Goal: Transaction & Acquisition: Purchase product/service

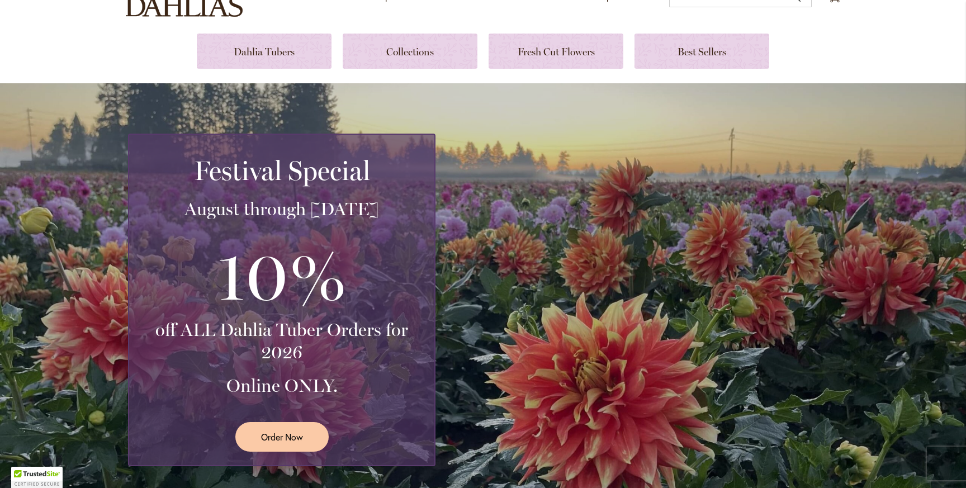
scroll to position [110, 0]
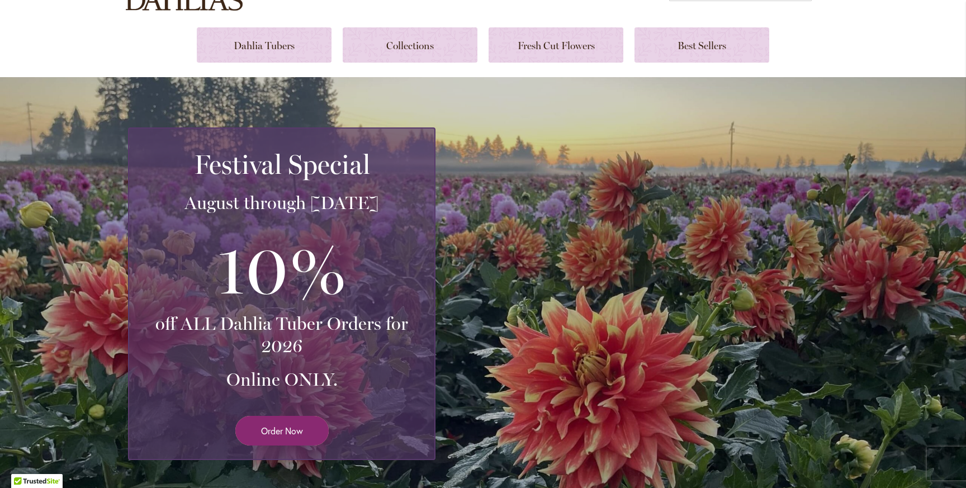
click at [303, 429] on link "Order Now" at bounding box center [281, 431] width 93 height 30
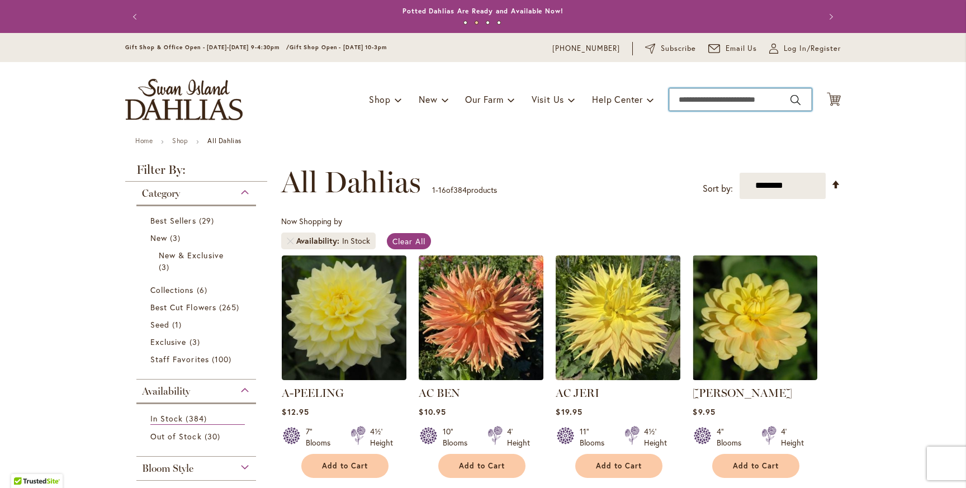
click at [698, 99] on input "Search" at bounding box center [740, 99] width 142 height 22
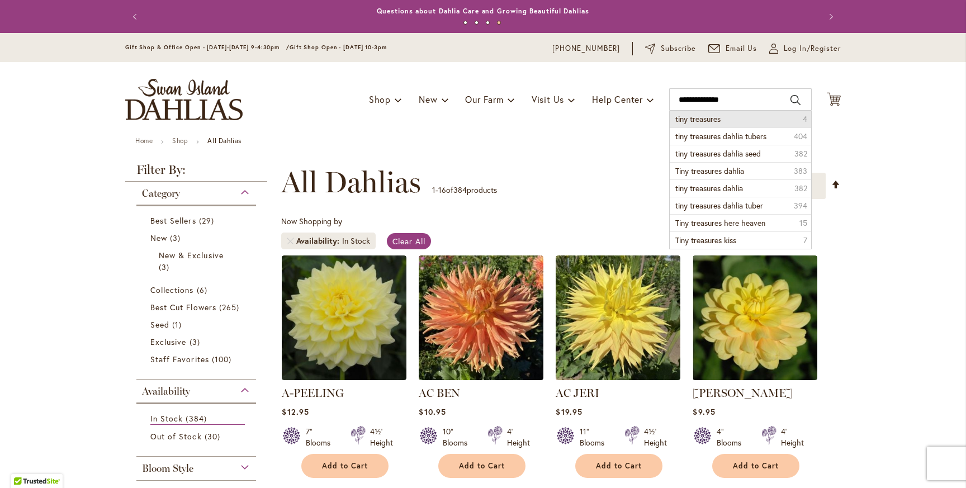
click at [741, 116] on li "tiny treasures 4" at bounding box center [739, 119] width 141 height 17
type input "**********"
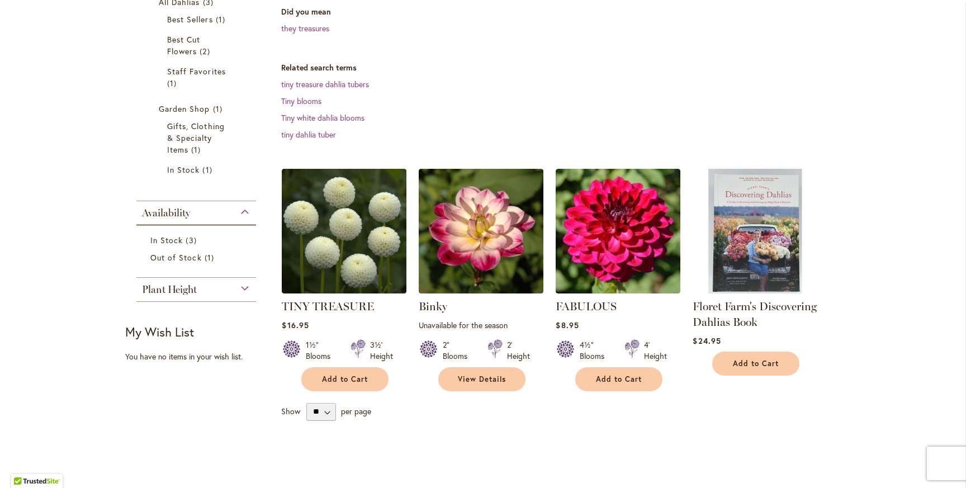
scroll to position [237, 0]
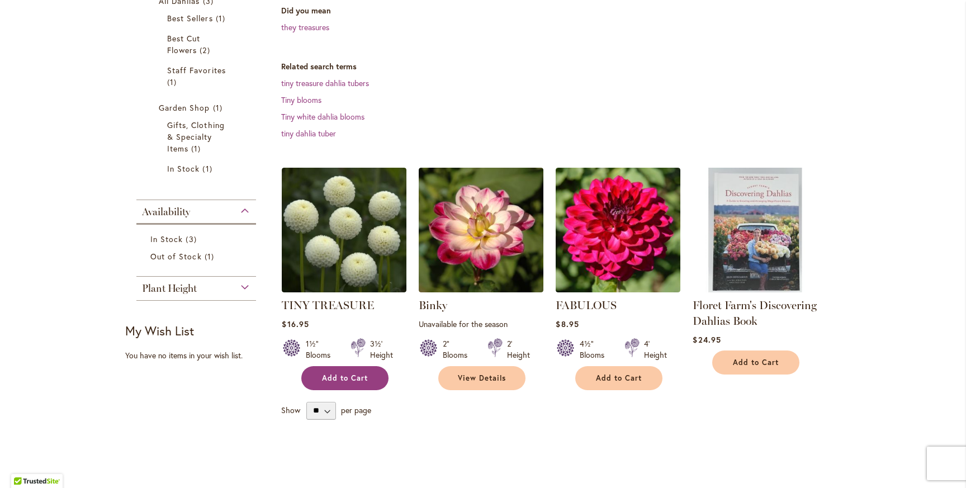
click at [344, 381] on span "Add to Cart" at bounding box center [345, 377] width 46 height 9
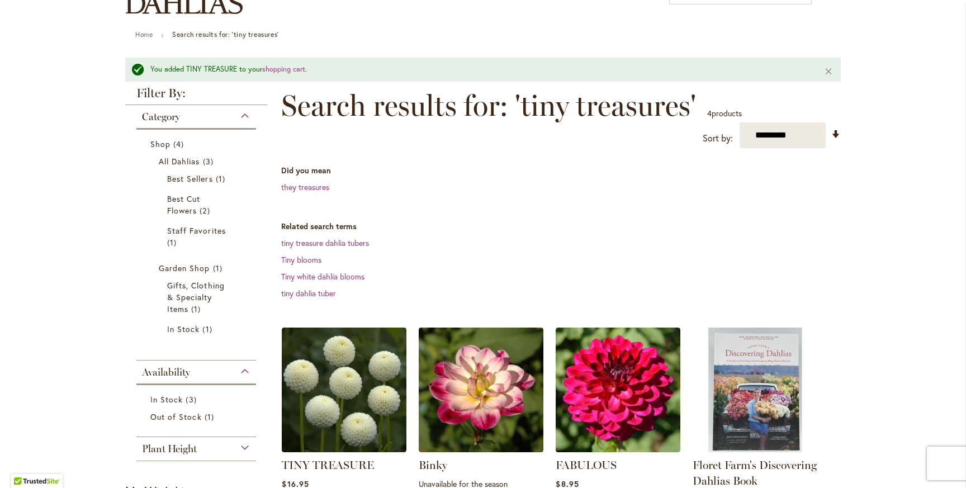
scroll to position [0, 0]
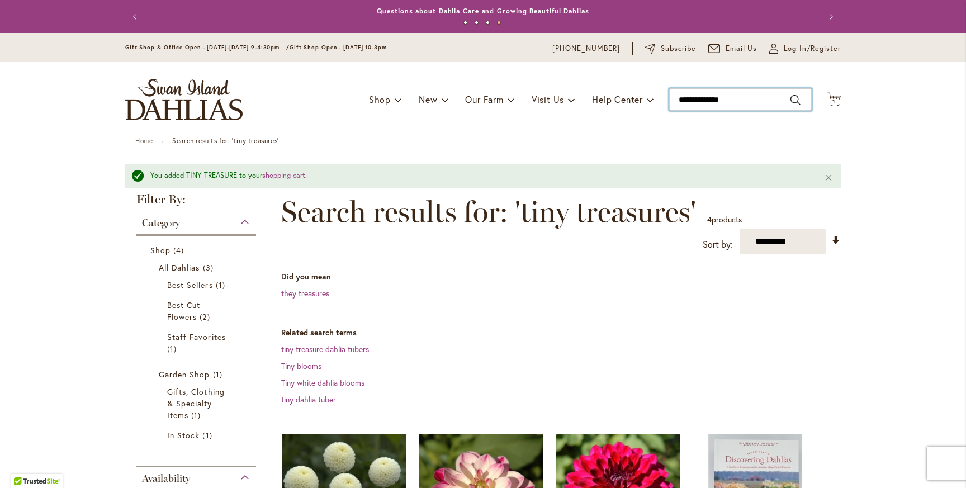
type input "**********"
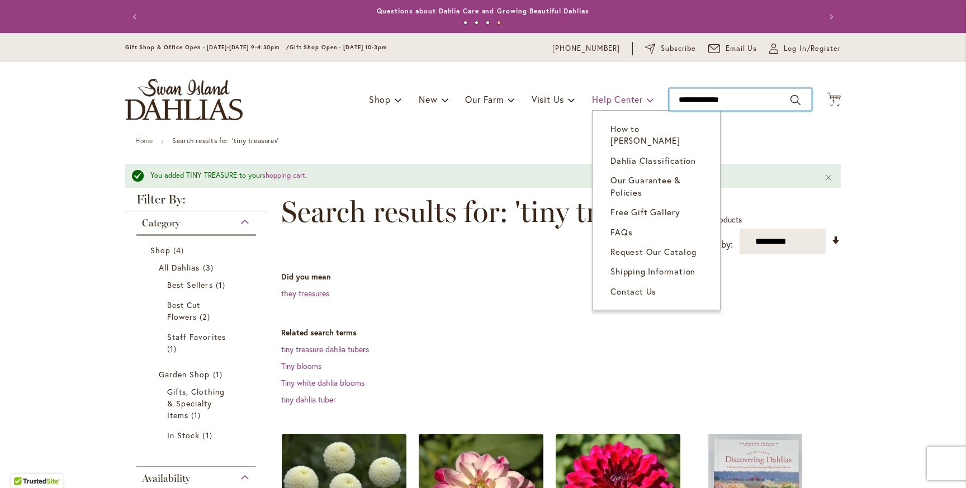
drag, startPoint x: 750, startPoint y: 99, endPoint x: 630, endPoint y: 91, distance: 121.0
click at [630, 91] on div "Toggle Nav Shop Dahlia Tubers Collections Fresh Cut Dahlias Gardening Supplies …" at bounding box center [483, 99] width 738 height 75
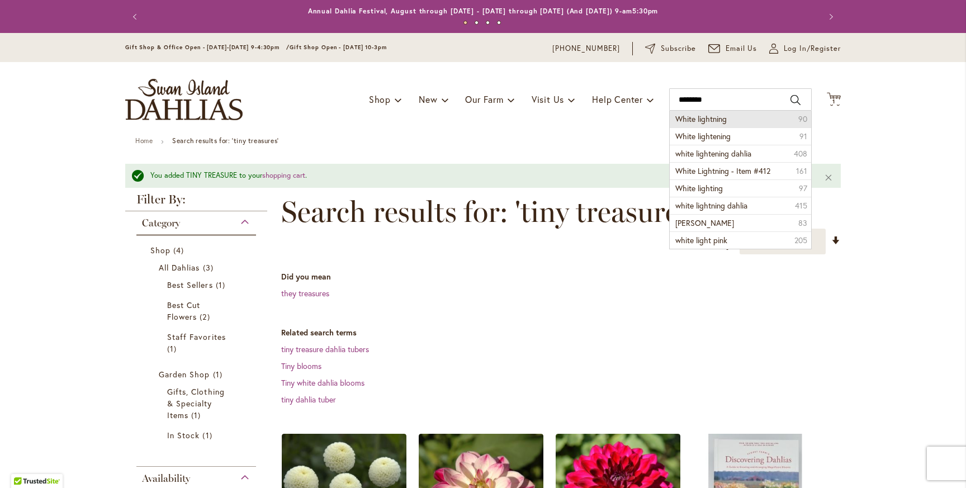
click at [685, 120] on span "White lightning" at bounding box center [700, 118] width 51 height 11
type input "**********"
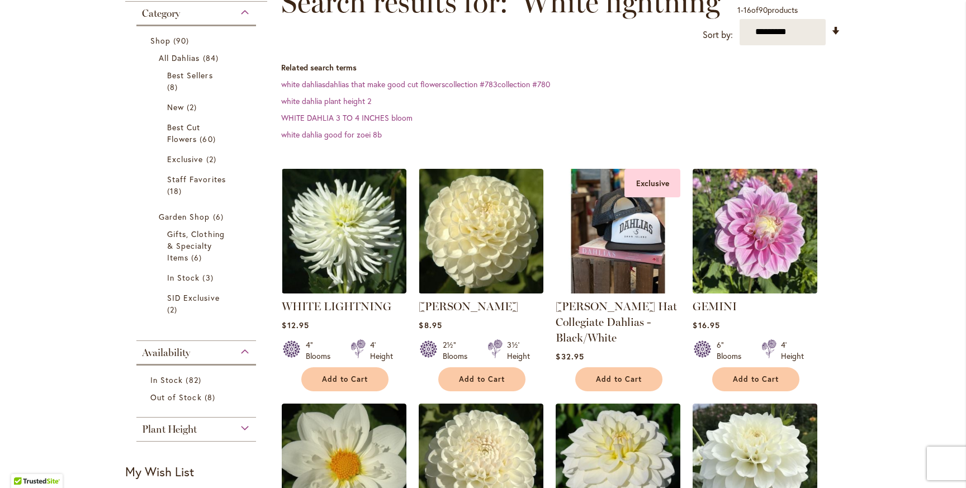
scroll to position [181, 0]
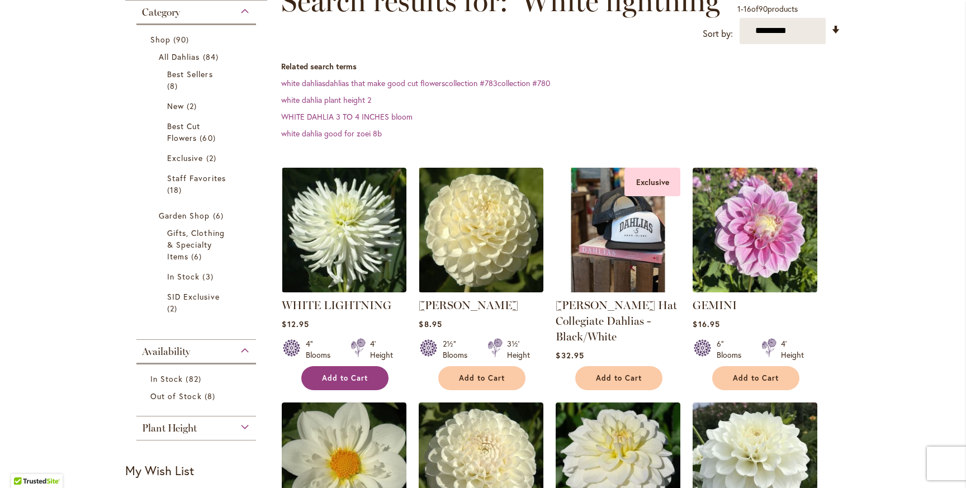
click at [354, 373] on span "Add to Cart" at bounding box center [345, 377] width 46 height 9
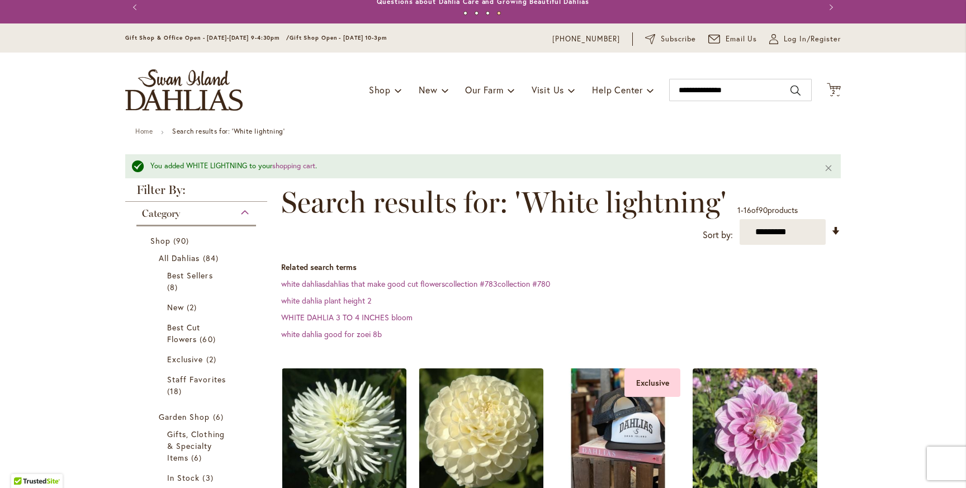
scroll to position [0, 0]
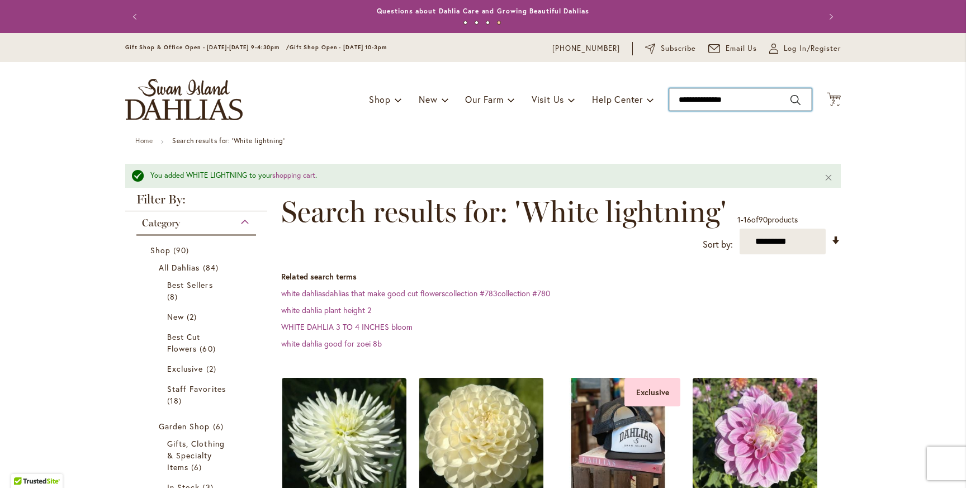
type input "**********"
drag, startPoint x: 753, startPoint y: 104, endPoint x: 626, endPoint y: 98, distance: 126.4
click at [628, 98] on div "Toggle Nav Shop Dahlia Tubers Collections Fresh Cut Dahlias Gardening Supplies …" at bounding box center [483, 99] width 738 height 75
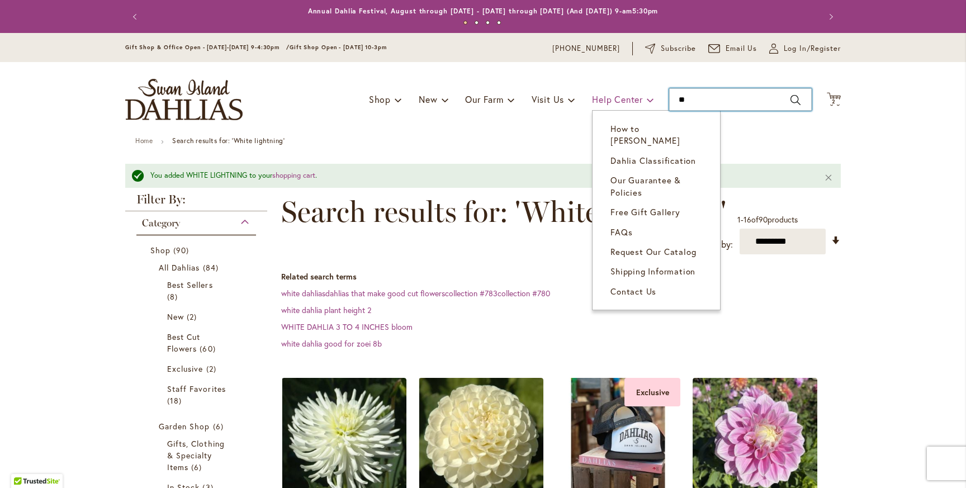
type input "*"
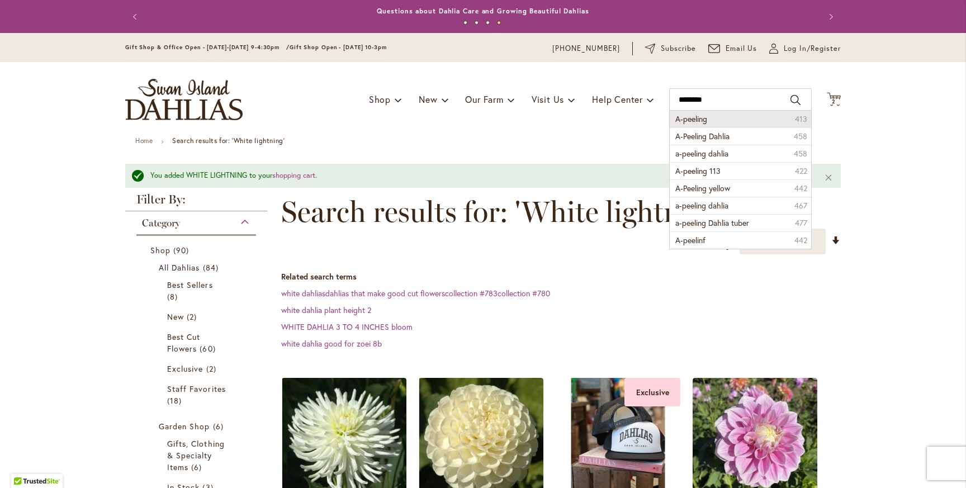
click at [709, 117] on li "A-peeling 413" at bounding box center [739, 119] width 141 height 17
type input "*********"
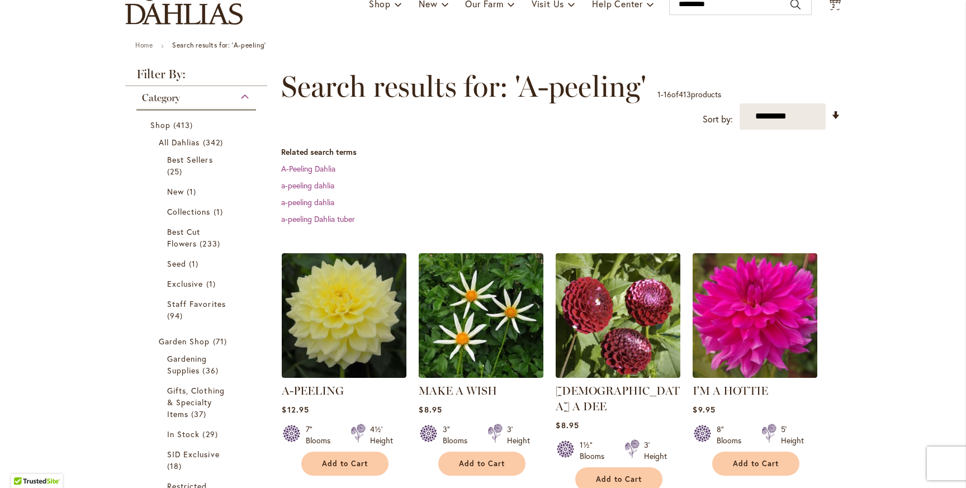
scroll to position [109, 0]
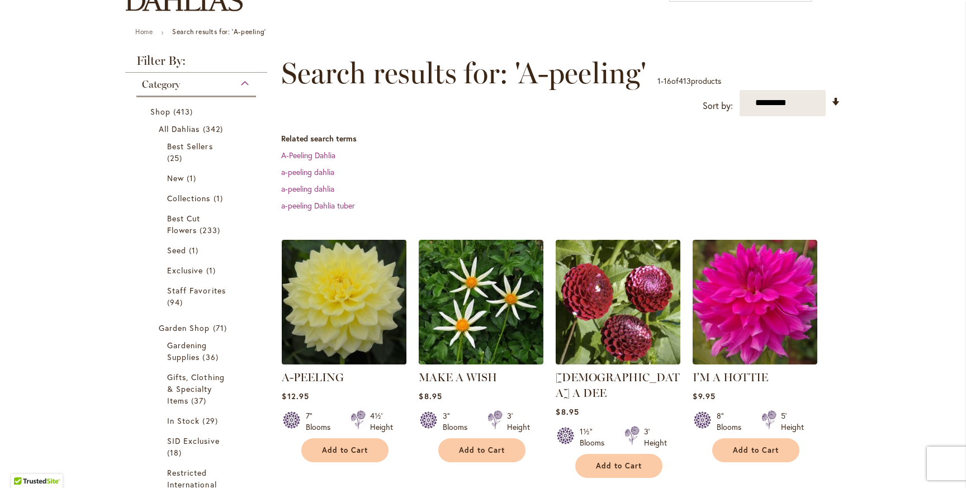
click at [362, 308] on img at bounding box center [344, 301] width 131 height 131
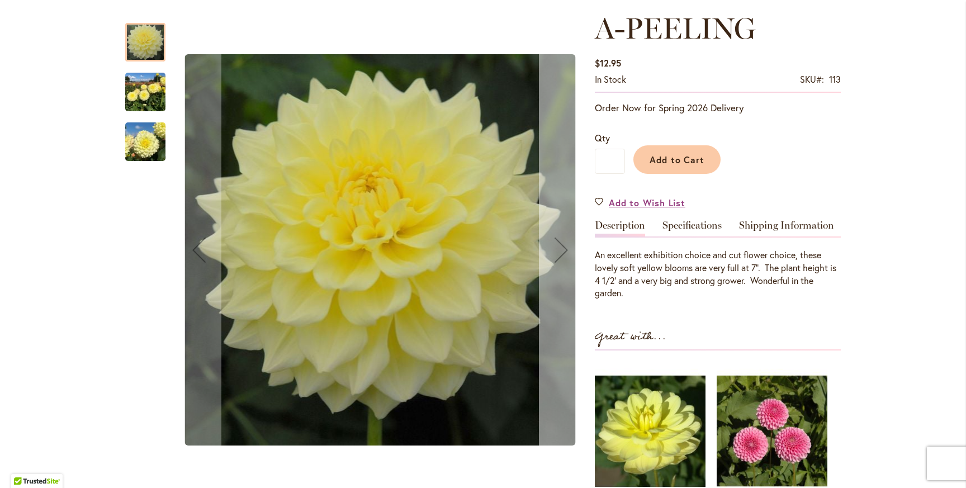
scroll to position [159, 0]
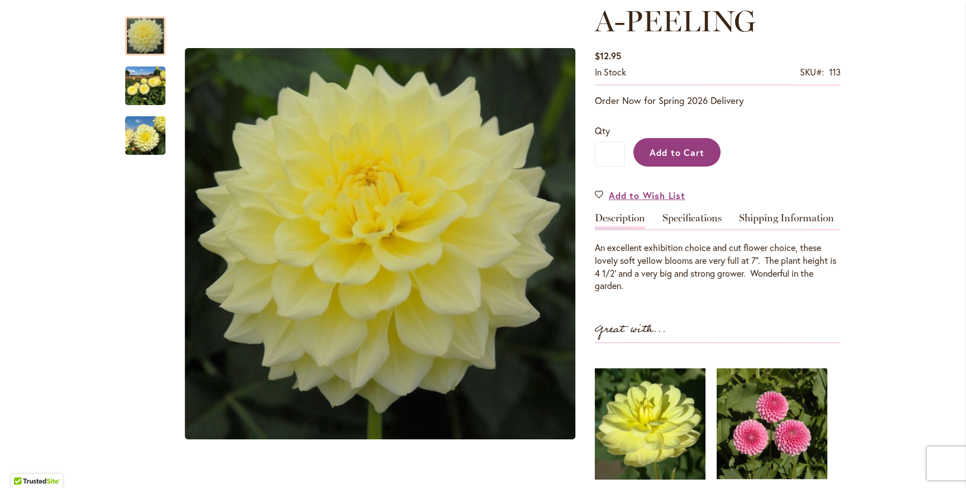
click at [675, 153] on span "Add to Cart" at bounding box center [676, 152] width 55 height 12
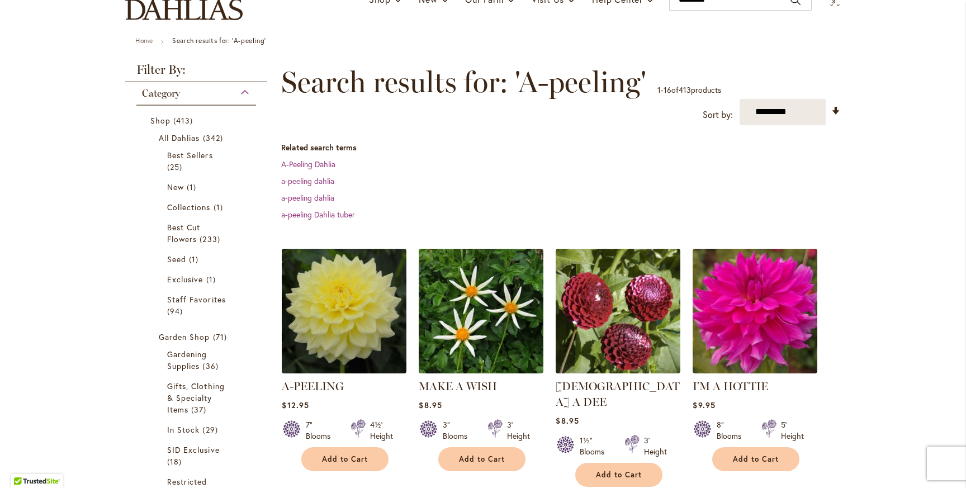
scroll to position [99, 0]
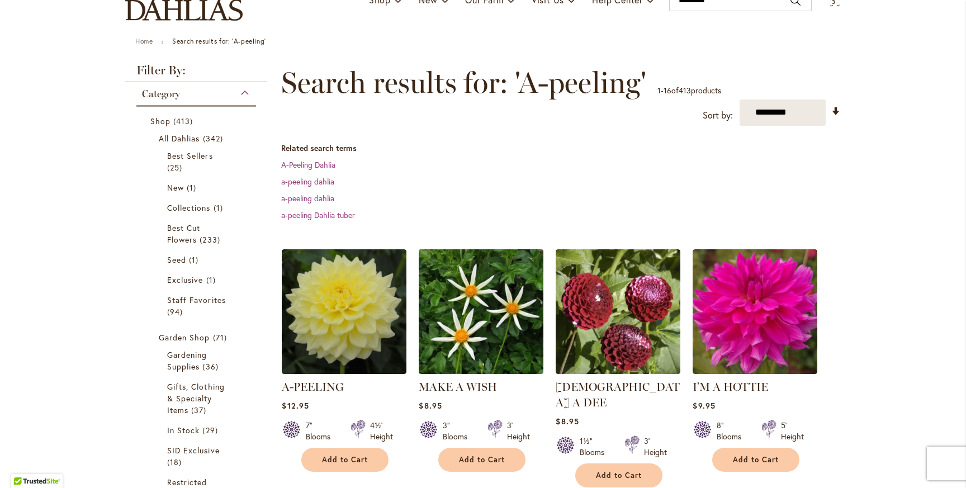
click at [486, 309] on img at bounding box center [481, 311] width 131 height 131
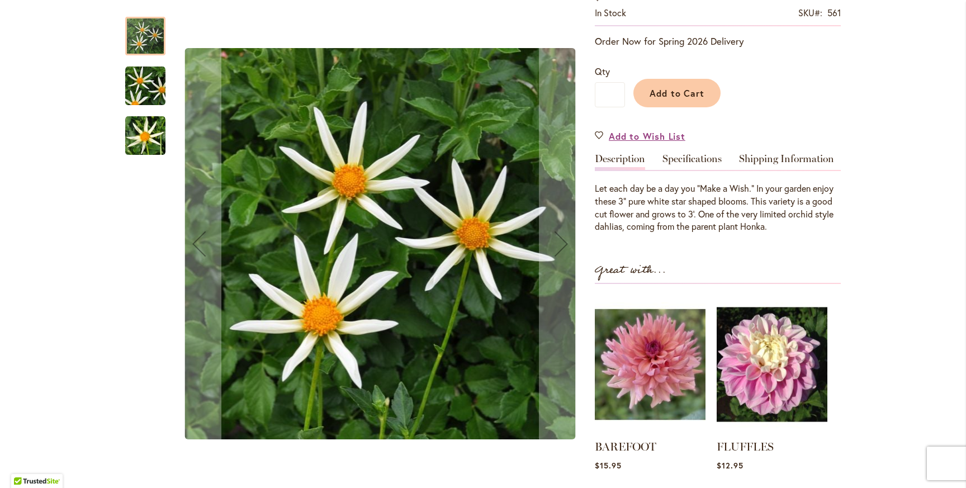
scroll to position [227, 0]
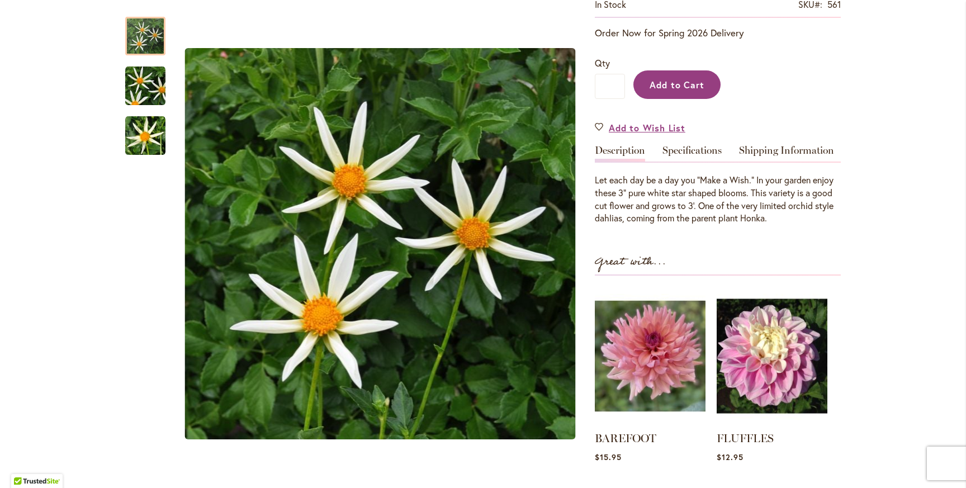
click at [695, 83] on span "Add to Cart" at bounding box center [676, 85] width 55 height 12
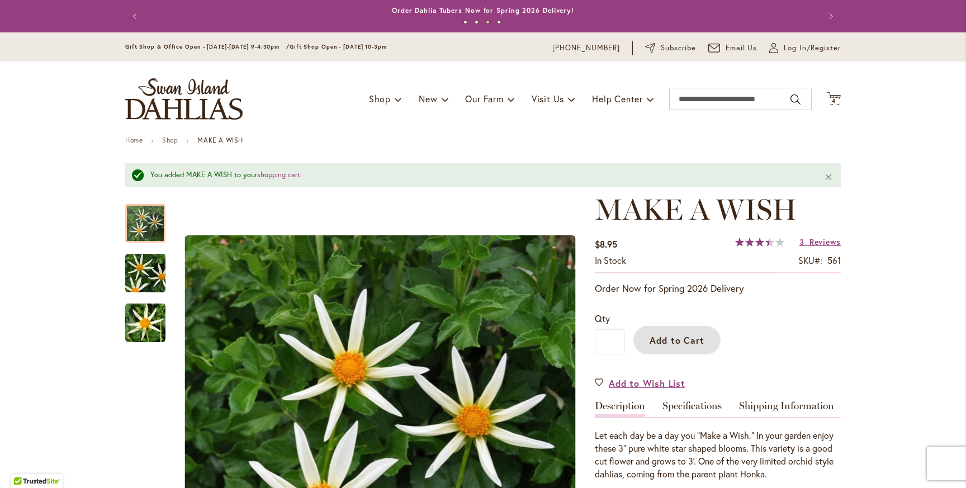
scroll to position [0, 0]
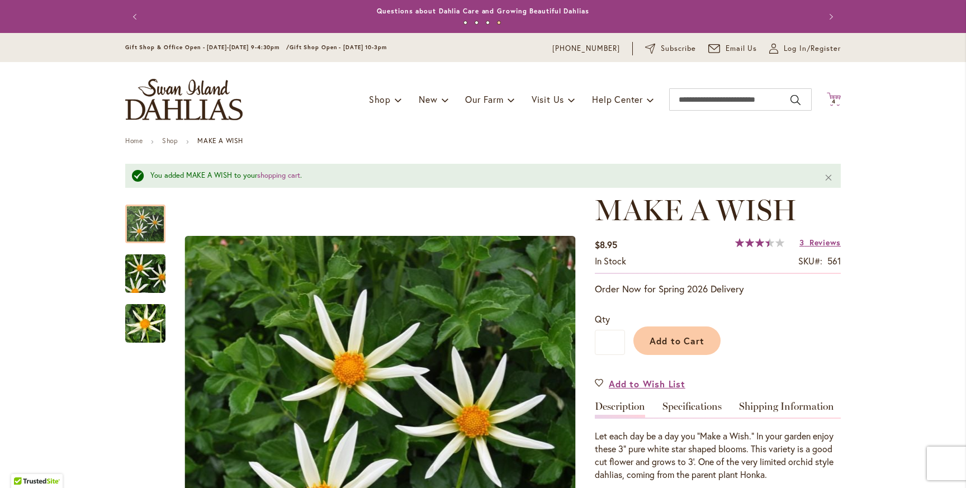
click at [835, 96] on icon "Cart .cls-1 { fill: #231f20; }" at bounding box center [833, 99] width 14 height 14
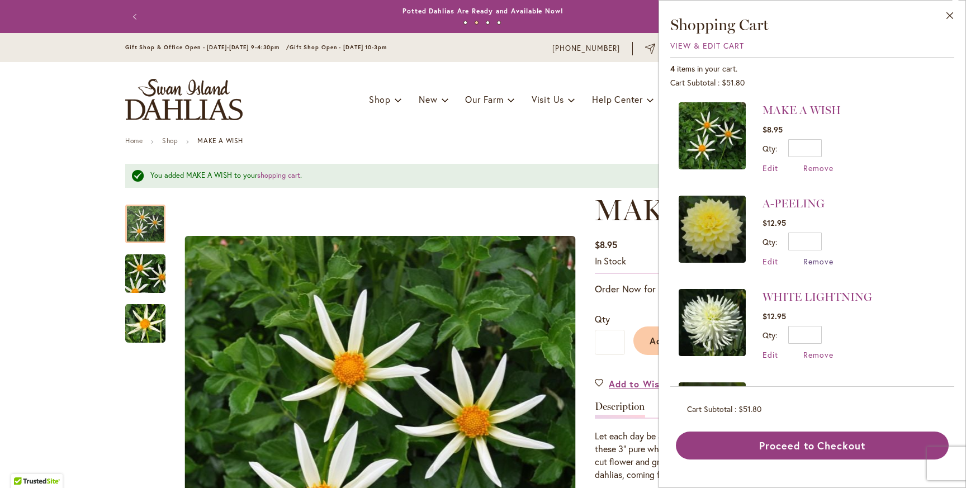
click at [816, 260] on span "Remove" at bounding box center [818, 261] width 30 height 11
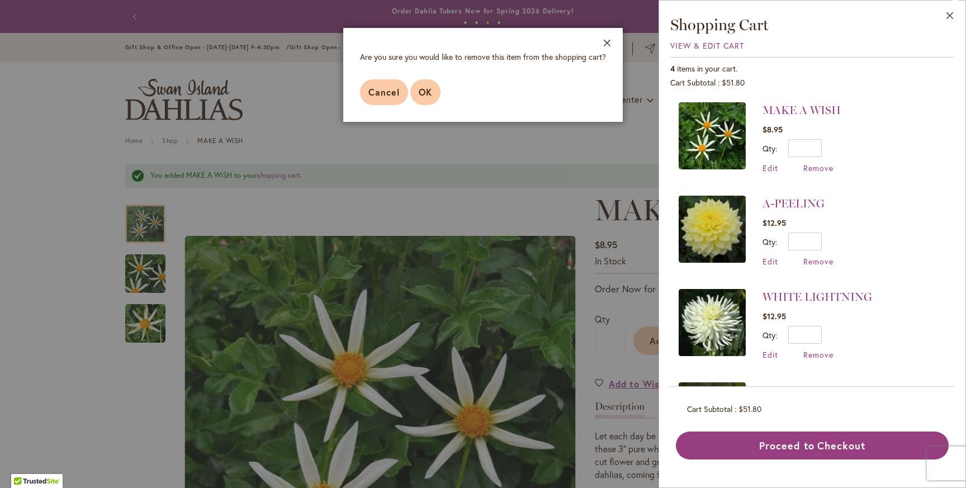
click at [426, 92] on span "OK" at bounding box center [425, 92] width 13 height 12
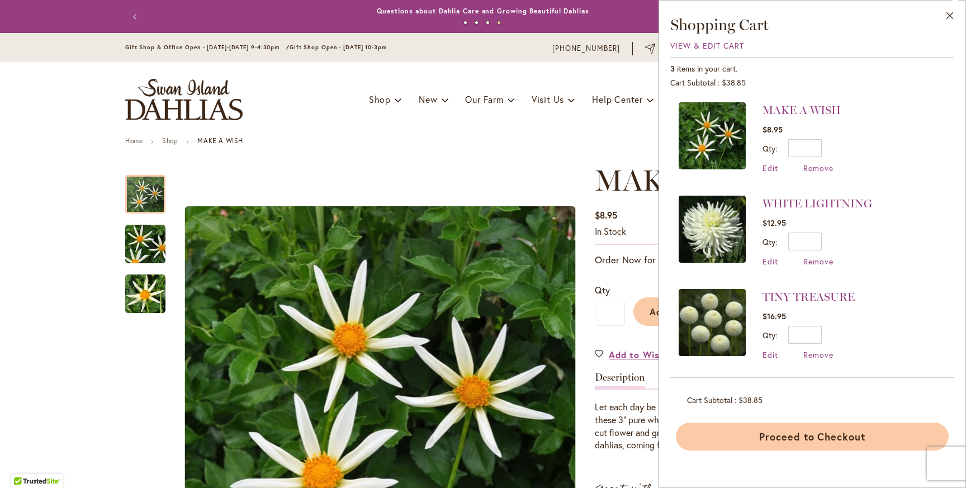
click at [841, 434] on button "Proceed to Checkout" at bounding box center [812, 436] width 273 height 28
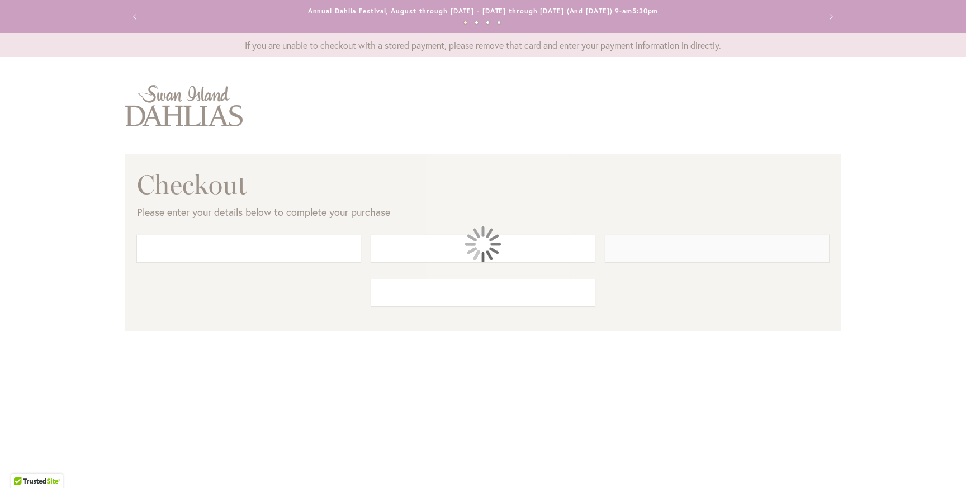
select select "**"
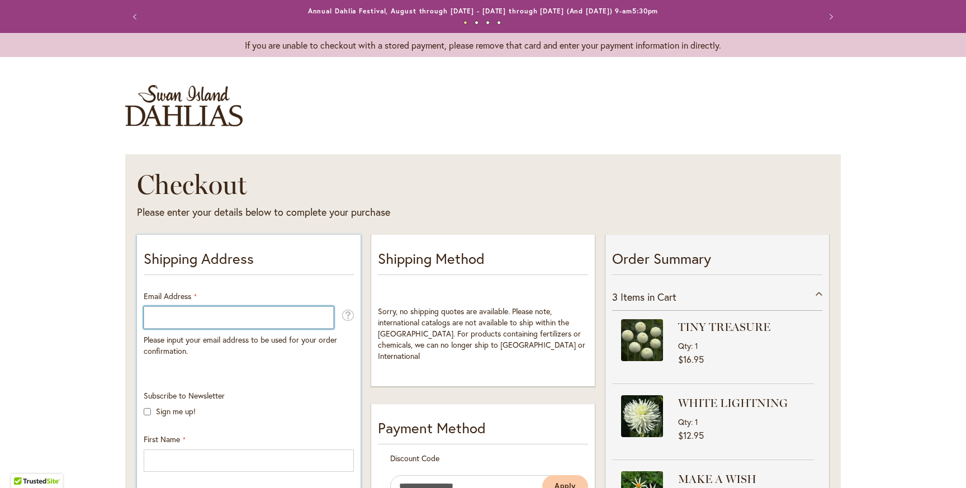
click at [182, 320] on input "Email Address" at bounding box center [239, 317] width 190 height 22
type input "**********"
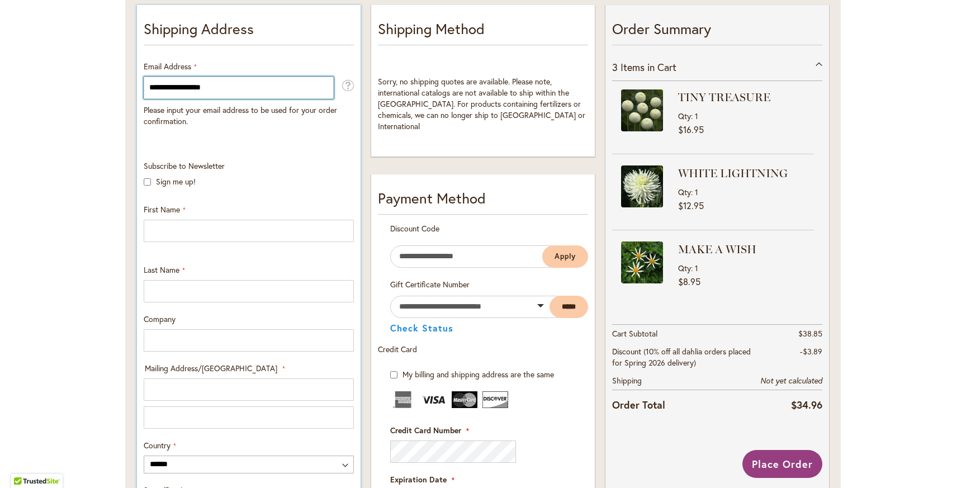
scroll to position [233, 0]
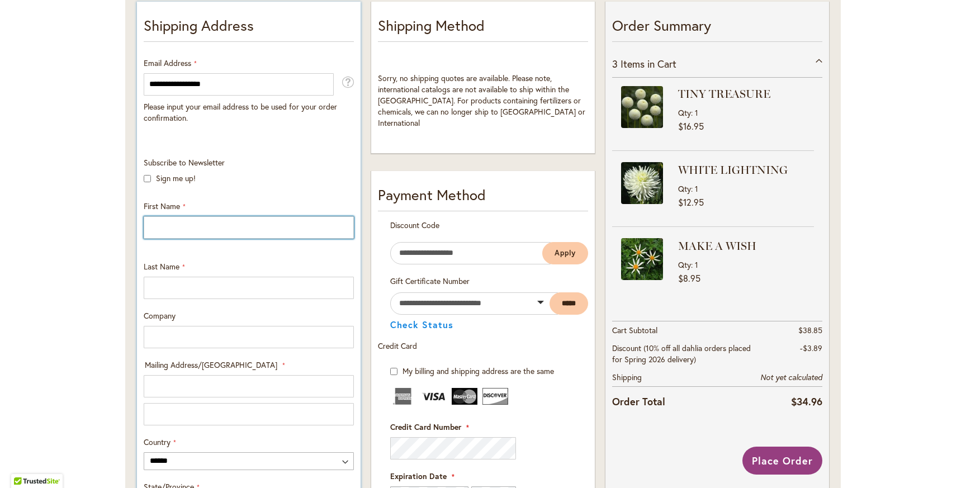
click at [188, 230] on input "First Name" at bounding box center [249, 227] width 210 height 22
type input "******"
type input "********"
type input "**********"
select select "**"
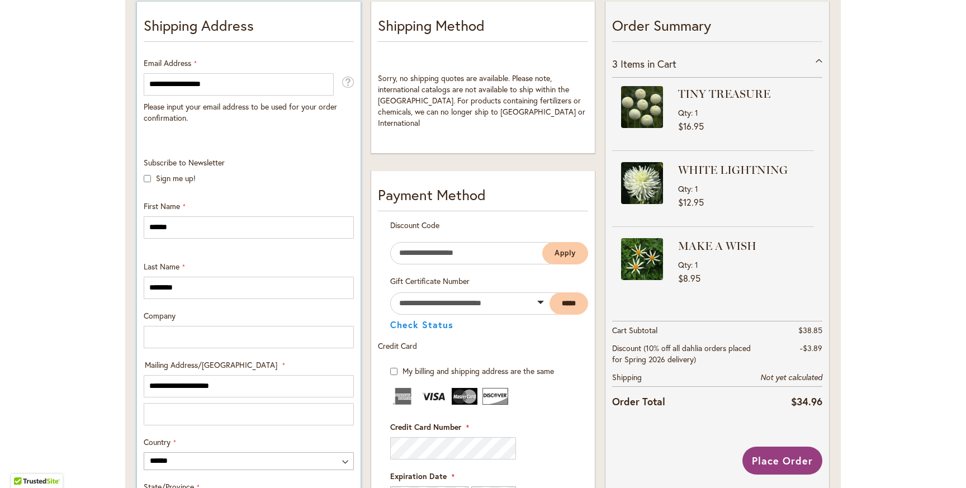
type input "********"
type input "*****"
type input "**********"
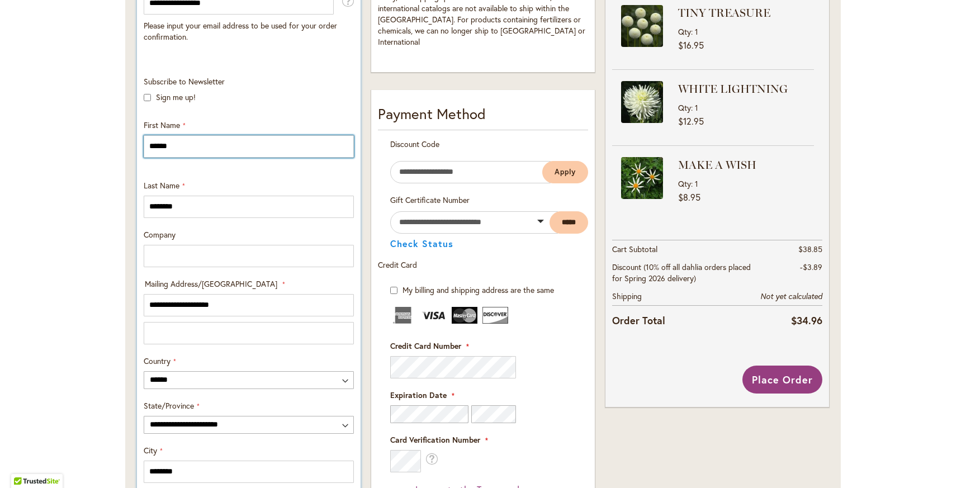
scroll to position [322, 0]
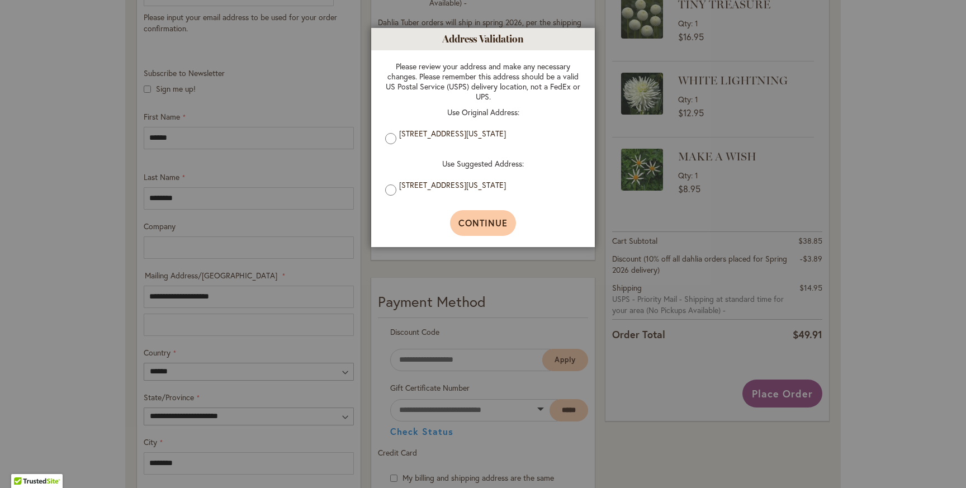
click at [467, 222] on span "Continue" at bounding box center [483, 223] width 50 height 12
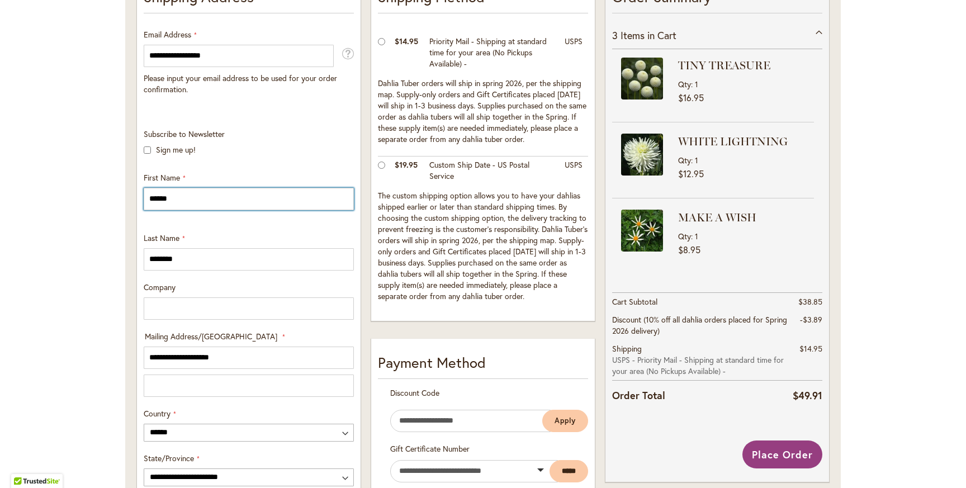
scroll to position [266, 0]
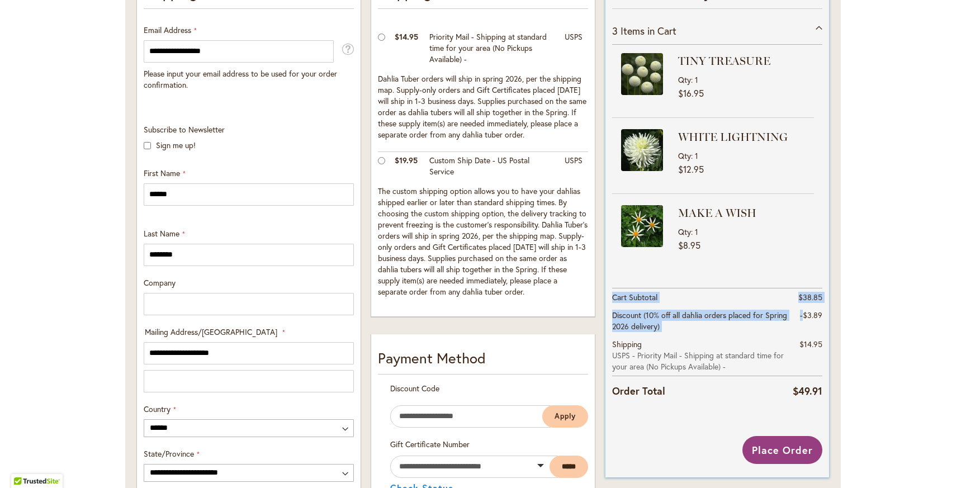
drag, startPoint x: 823, startPoint y: 312, endPoint x: 802, endPoint y: 313, distance: 20.7
click at [802, 313] on div "Order Summary 3 Items in Cart TINY TREASURE Qty 1 $16.95 WHITE LIGHTNING Qty 1" at bounding box center [717, 196] width 224 height 454
click at [828, 316] on div "Order Summary 3 Items in Cart TINY TREASURE Qty 1 $16.95 WHITE LIGHTNING Qty 1" at bounding box center [717, 196] width 224 height 454
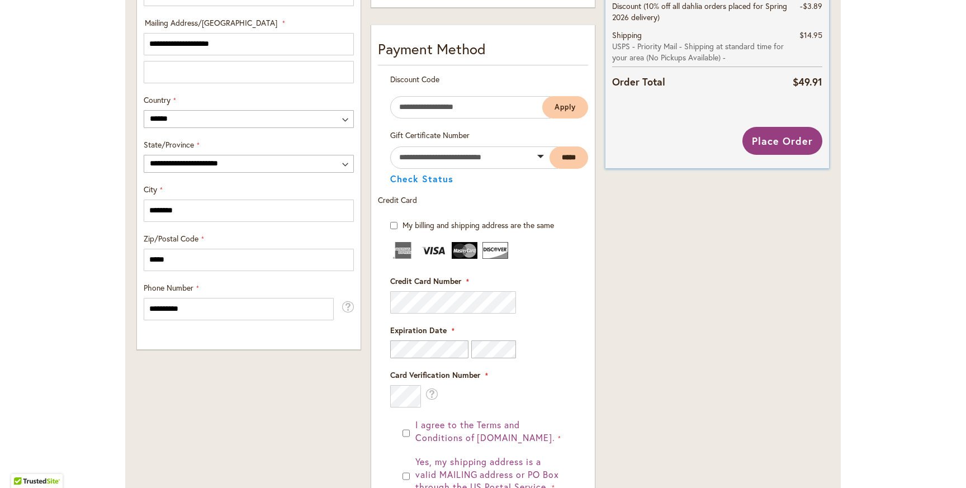
scroll to position [591, 0]
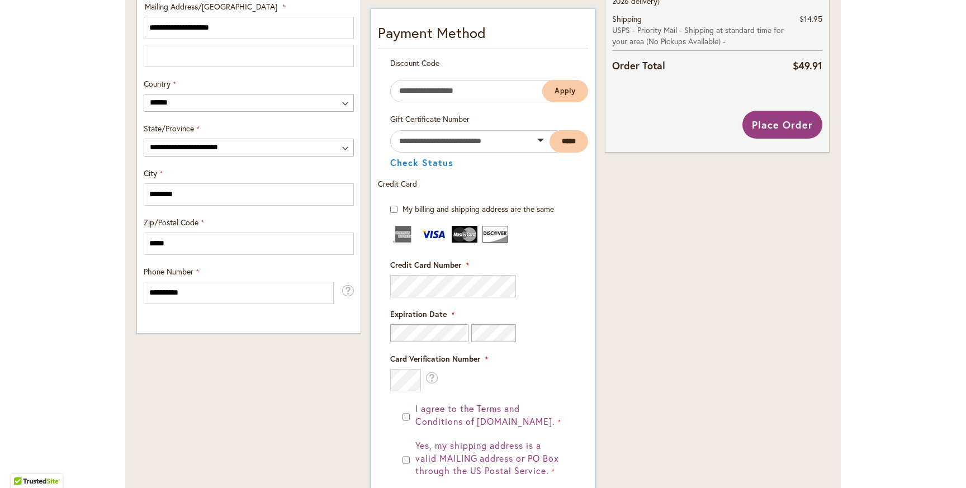
click at [567, 254] on fieldset "Credit Card Information Credit Card Number" at bounding box center [483, 308] width 186 height 165
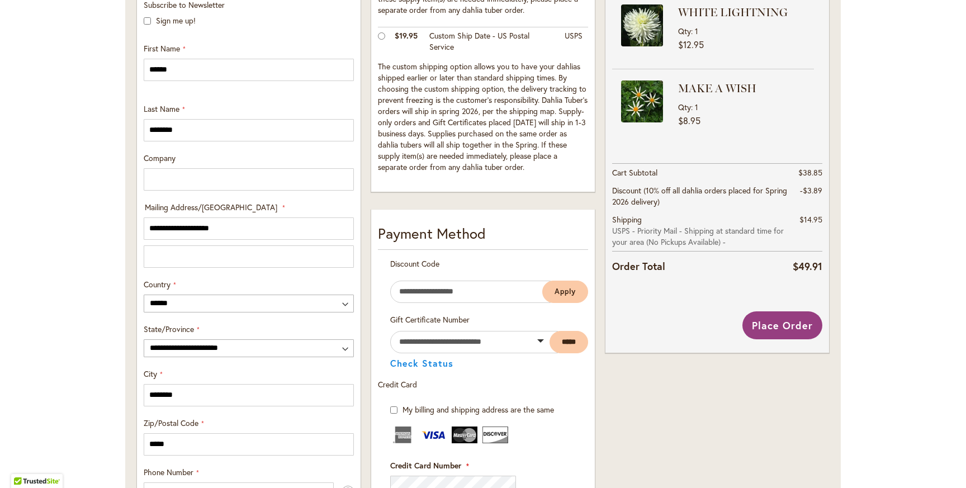
scroll to position [393, 0]
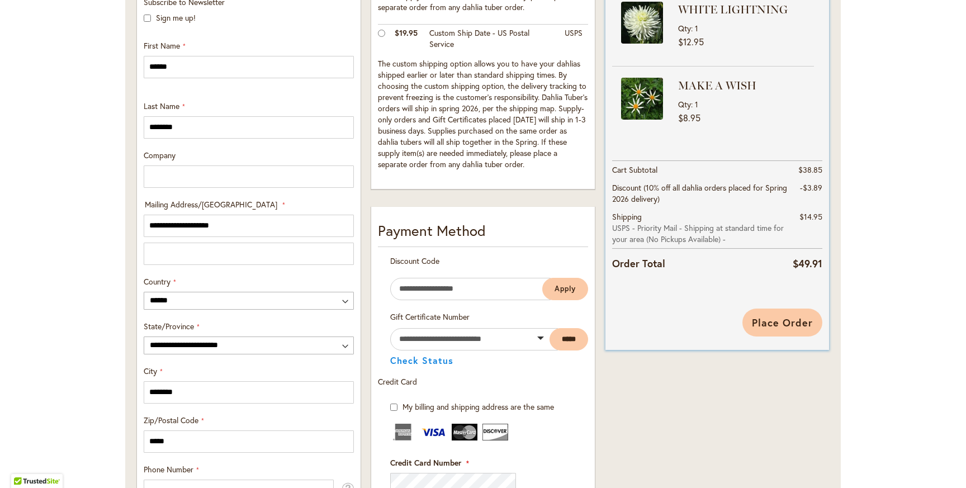
click at [787, 324] on span "Place Order" at bounding box center [782, 322] width 61 height 13
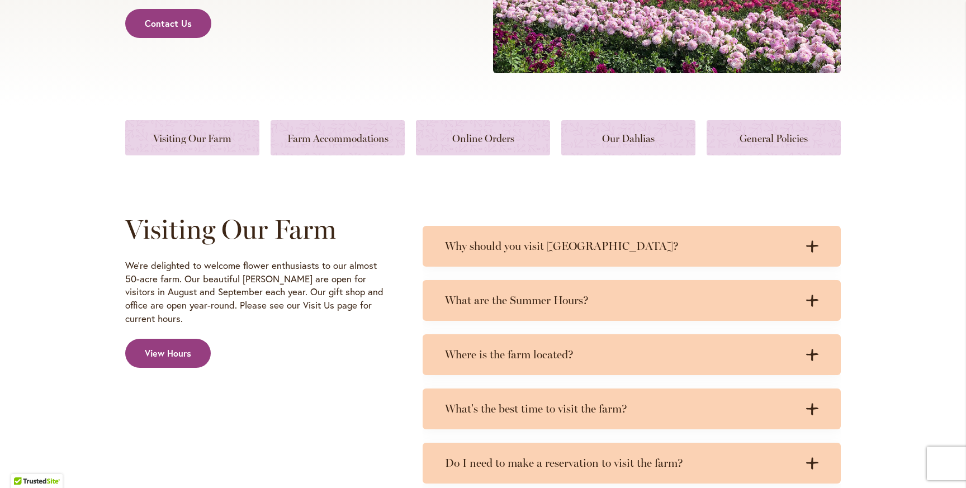
scroll to position [371, 0]
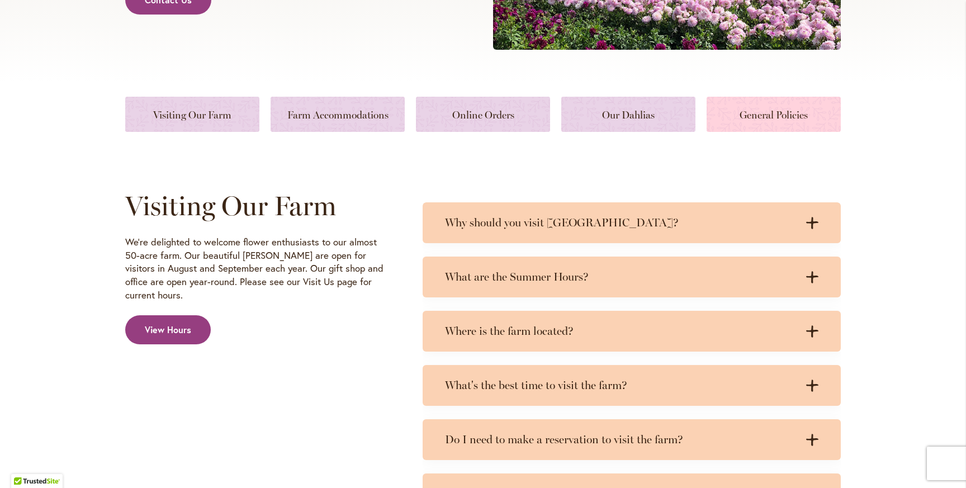
click at [766, 117] on link at bounding box center [773, 114] width 134 height 35
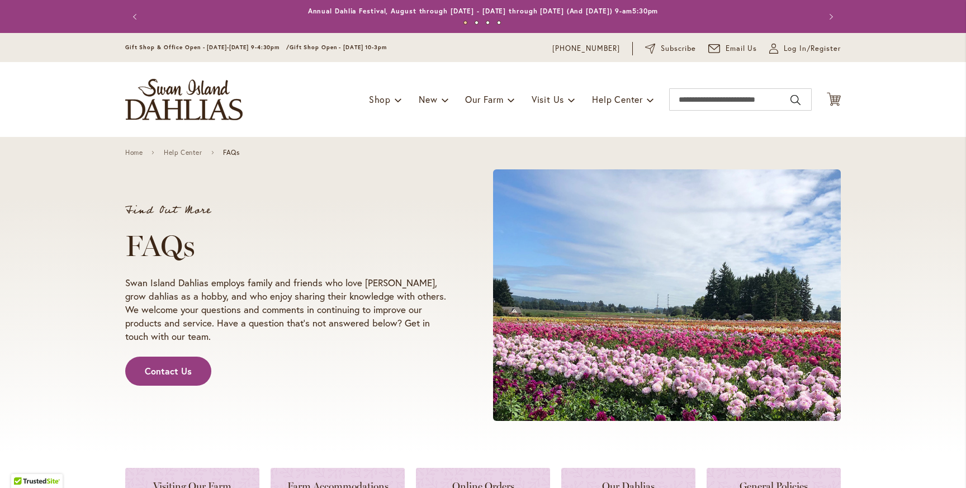
scroll to position [3156, 0]
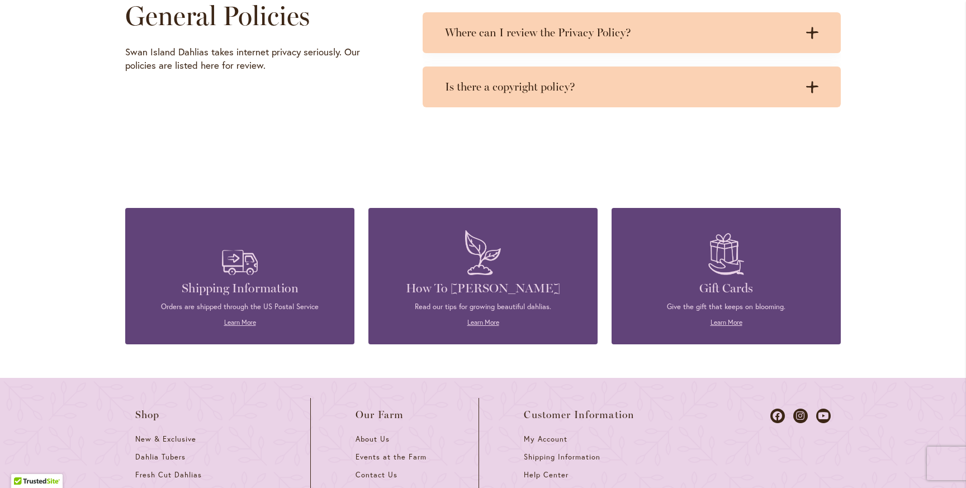
click at [247, 284] on h4 "Shipping Information" at bounding box center [240, 289] width 196 height 16
click at [244, 321] on link "Learn More" at bounding box center [240, 322] width 32 height 8
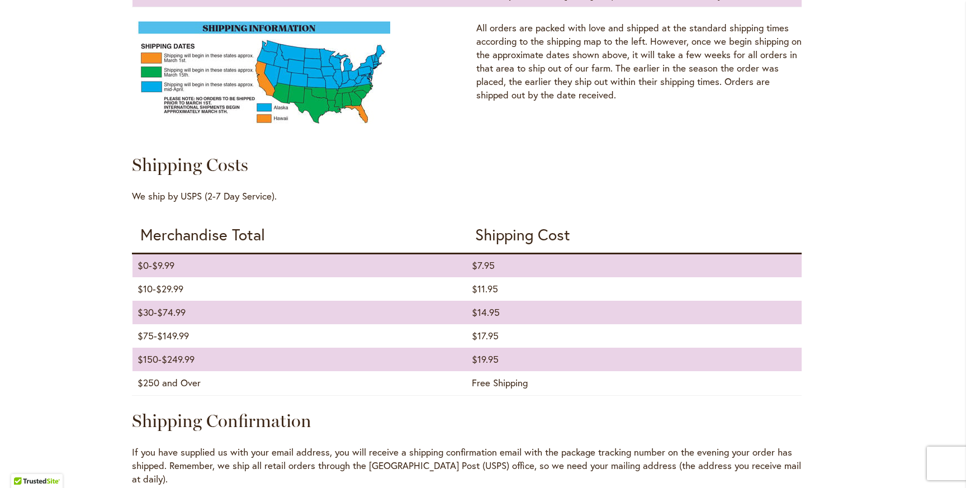
scroll to position [1044, 0]
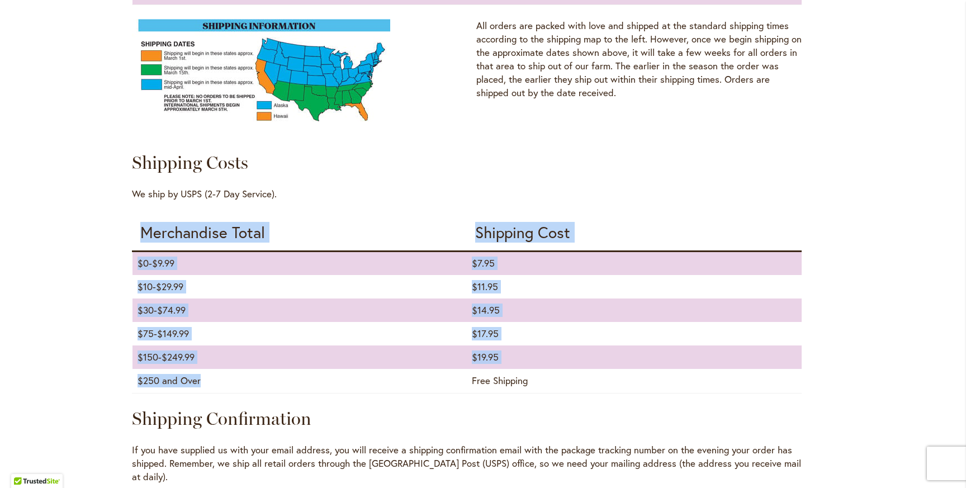
drag, startPoint x: 202, startPoint y: 377, endPoint x: 126, endPoint y: 377, distance: 76.0
click at [126, 377] on div "Shipping Dates States Included Approximate Earliest Shipping Date Alaska, Color…" at bounding box center [466, 191] width 683 height 1157
click at [208, 384] on td "$250 and Over" at bounding box center [299, 380] width 335 height 23
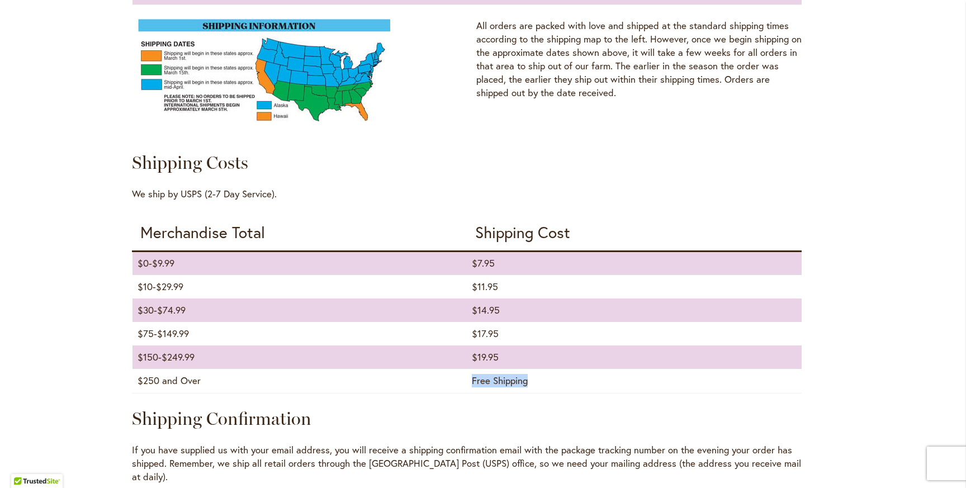
drag, startPoint x: 544, startPoint y: 386, endPoint x: 469, endPoint y: 384, distance: 75.5
click at [469, 384] on td "Free Shipping" at bounding box center [634, 380] width 335 height 23
drag, startPoint x: 186, startPoint y: 286, endPoint x: 145, endPoint y: 283, distance: 40.9
click at [145, 283] on td "$10-$29.99" at bounding box center [299, 286] width 335 height 23
drag, startPoint x: 187, startPoint y: 310, endPoint x: 134, endPoint y: 309, distance: 53.1
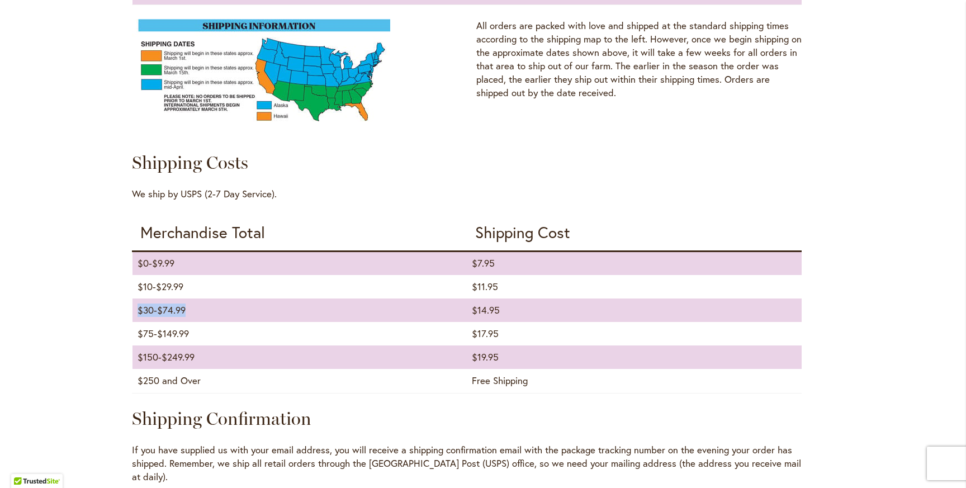
click at [134, 308] on td "$30-$74.99" at bounding box center [299, 309] width 335 height 23
